Goal: Use online tool/utility: Utilize a website feature to perform a specific function

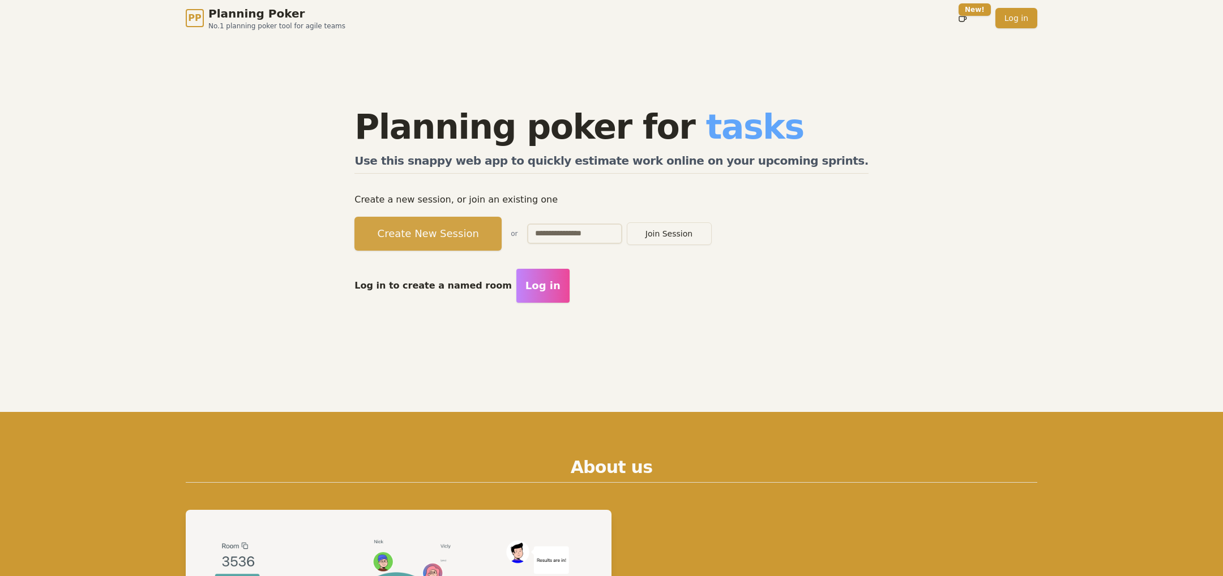
click at [437, 234] on button "Create New Session" at bounding box center [427, 234] width 147 height 34
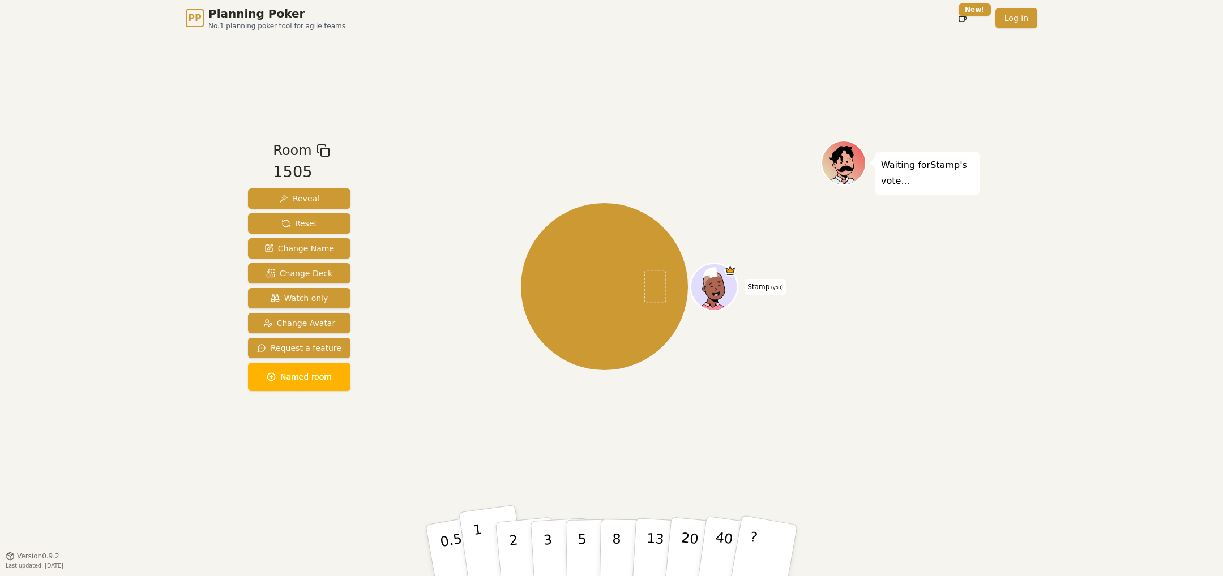
click at [481, 534] on button "1" at bounding box center [492, 551] width 67 height 92
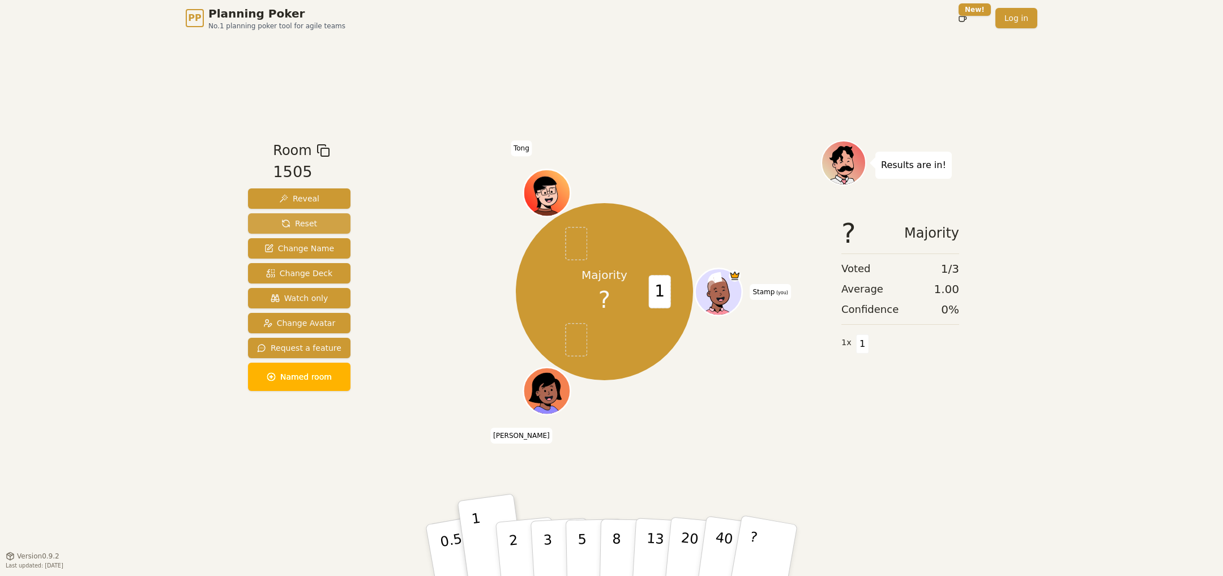
click at [308, 220] on span "Reset" at bounding box center [299, 223] width 36 height 11
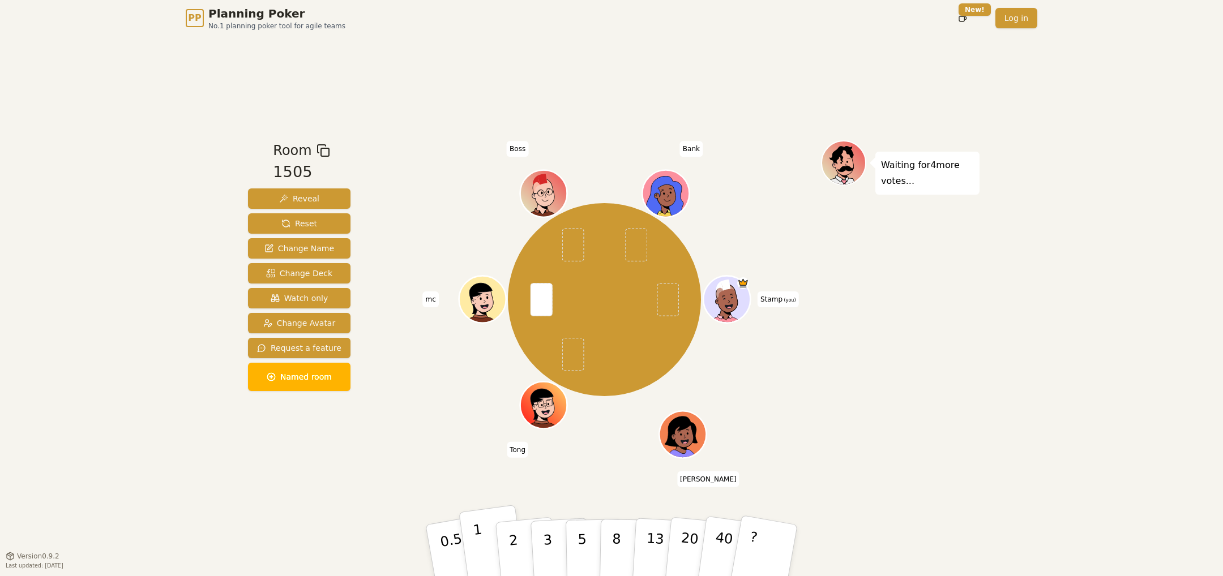
click at [477, 539] on p "1" at bounding box center [480, 552] width 17 height 62
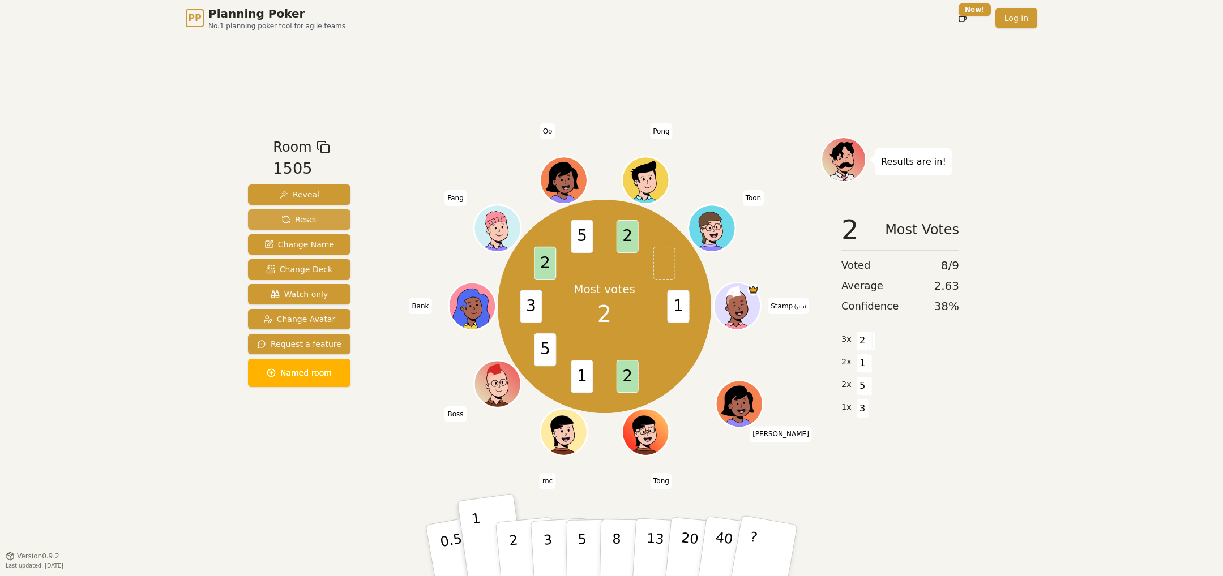
click at [285, 221] on span "Reset" at bounding box center [299, 219] width 36 height 11
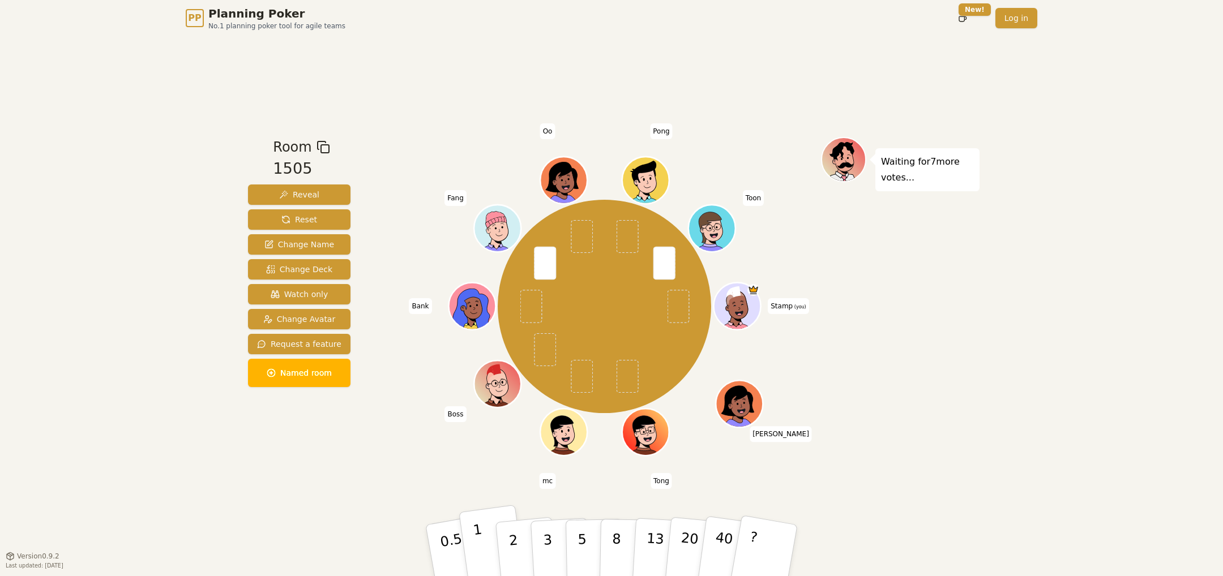
click at [483, 545] on button "1" at bounding box center [492, 551] width 67 height 92
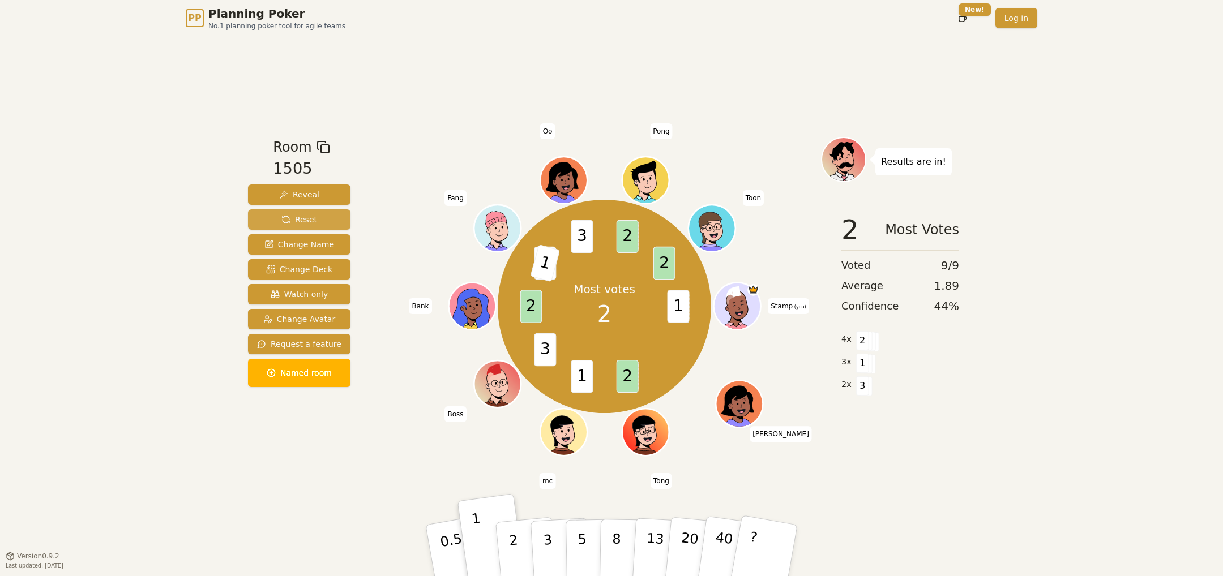
click at [311, 223] on span "Reset" at bounding box center [299, 219] width 36 height 11
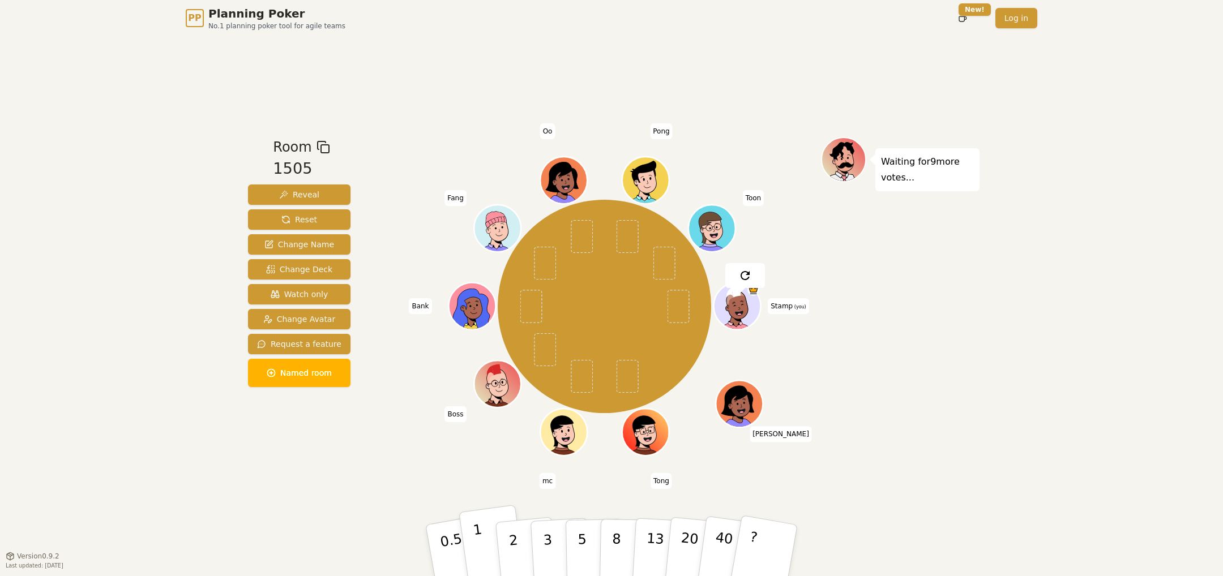
click at [480, 532] on button "1" at bounding box center [492, 551] width 67 height 92
